Goal: Task Accomplishment & Management: Use online tool/utility

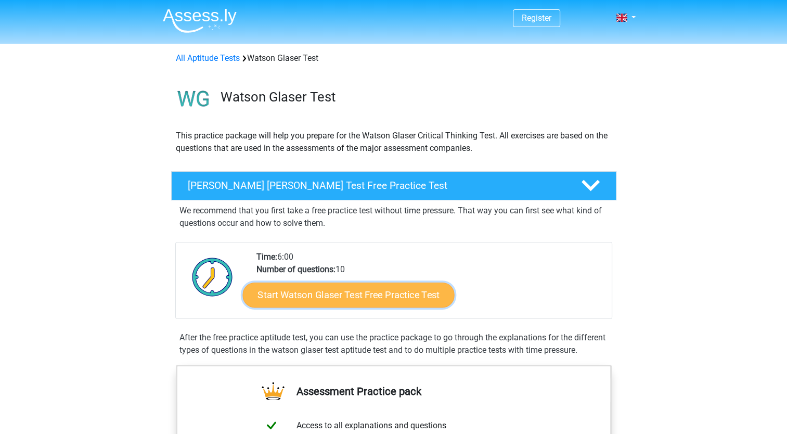
click at [300, 303] on link "Start Watson Glaser Test Free Practice Test" at bounding box center [348, 295] width 212 height 25
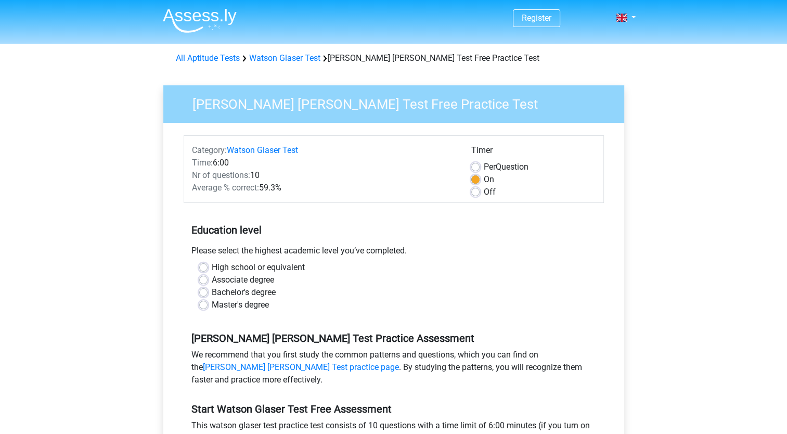
click at [215, 277] on label "Associate degree" at bounding box center [243, 280] width 62 height 12
click at [208, 277] on input "Associate degree" at bounding box center [203, 279] width 8 height 10
radio input "true"
click at [212, 289] on label "Bachelor's degree" at bounding box center [244, 292] width 64 height 12
click at [208, 289] on input "Bachelor's degree" at bounding box center [203, 291] width 8 height 10
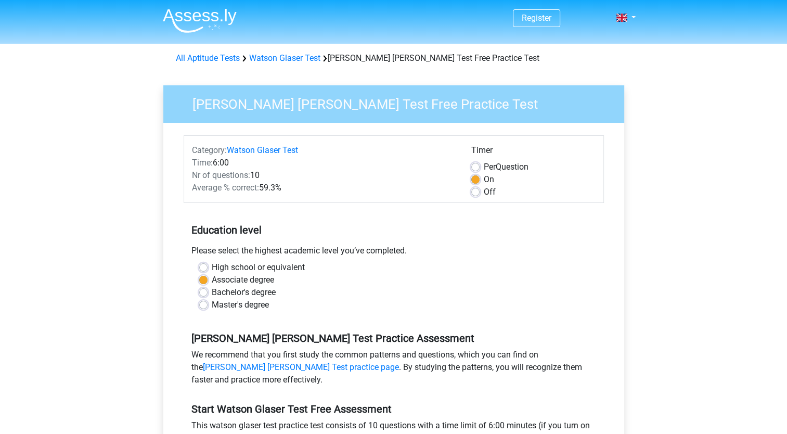
radio input "true"
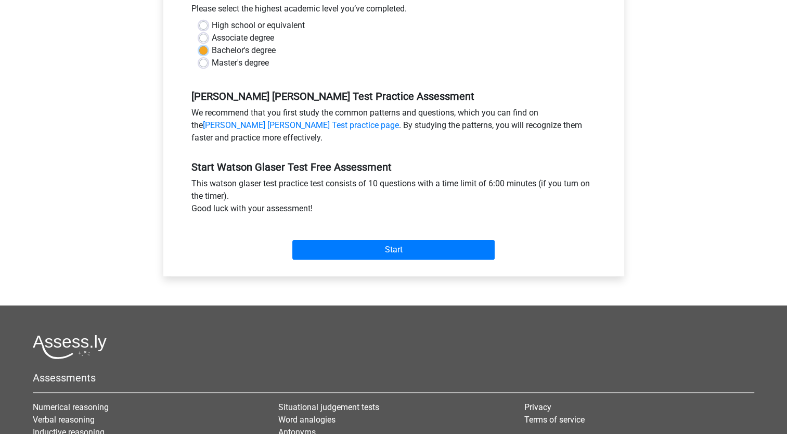
scroll to position [221, 0]
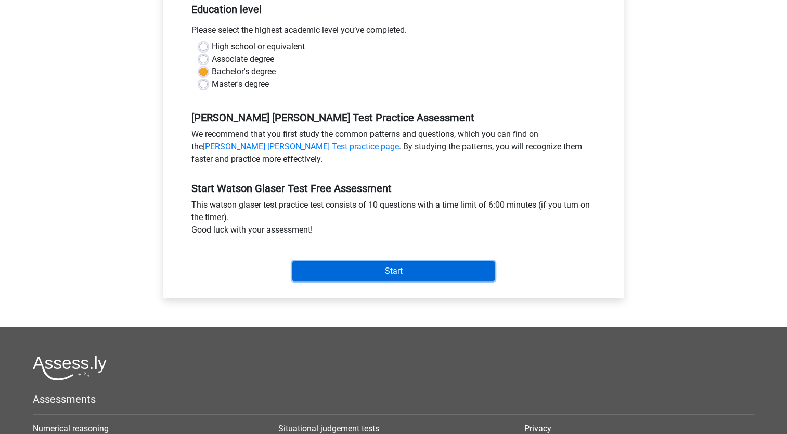
click at [494, 267] on input "Start" at bounding box center [393, 271] width 202 height 20
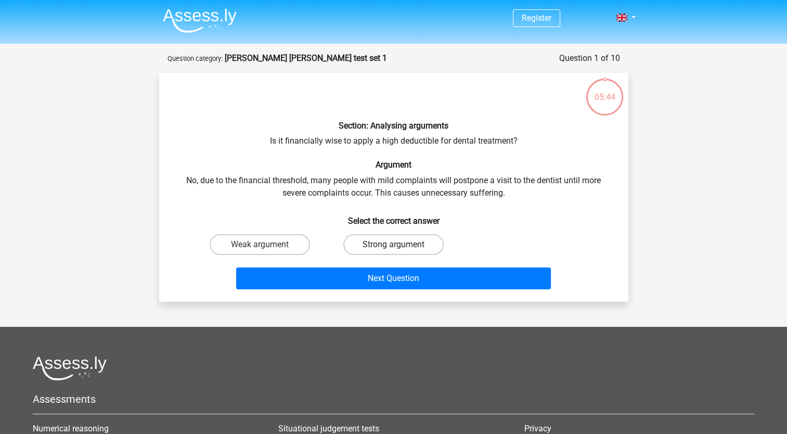
click at [416, 247] on label "Strong argument" at bounding box center [393, 244] width 100 height 21
click at [400, 247] on input "Strong argument" at bounding box center [396, 248] width 7 height 7
radio input "true"
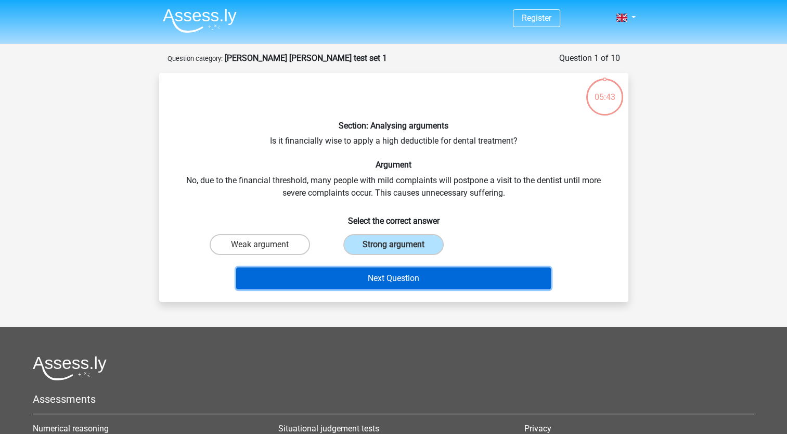
click at [422, 278] on button "Next Question" at bounding box center [393, 278] width 315 height 22
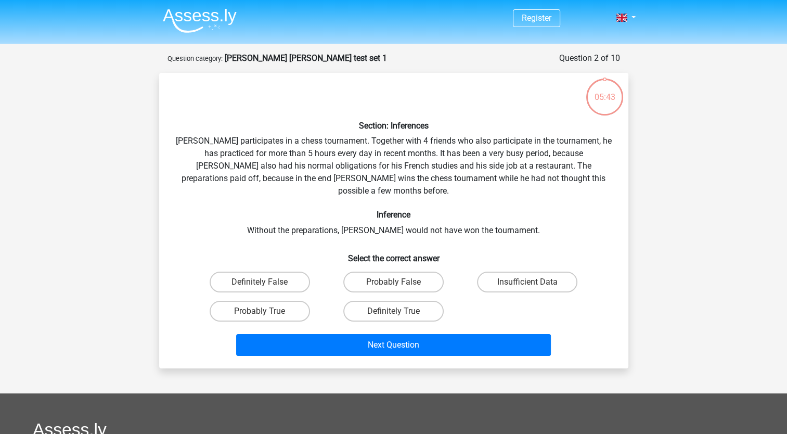
scroll to position [52, 0]
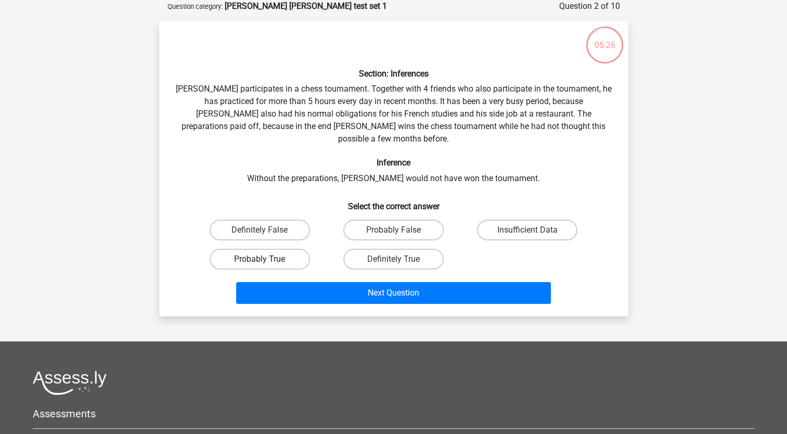
click at [290, 249] on label "Probably True" at bounding box center [260, 259] width 100 height 21
click at [266, 259] on input "Probably True" at bounding box center [263, 262] width 7 height 7
radio input "true"
click at [368, 290] on div "Next Question" at bounding box center [394, 295] width 402 height 26
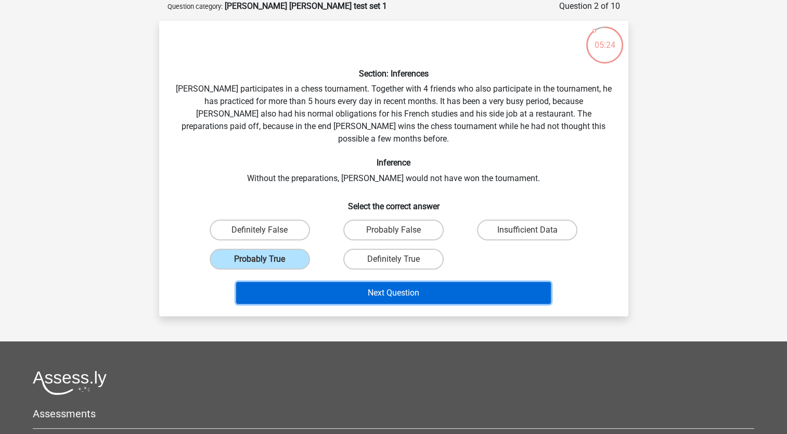
click at [375, 282] on button "Next Question" at bounding box center [393, 293] width 315 height 22
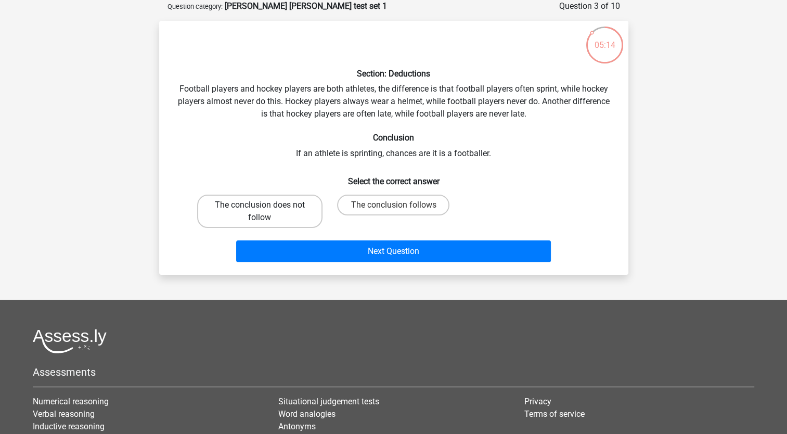
click at [303, 216] on label "The conclusion does not follow" at bounding box center [259, 211] width 125 height 33
click at [266, 212] on input "The conclusion does not follow" at bounding box center [263, 208] width 7 height 7
radio input "true"
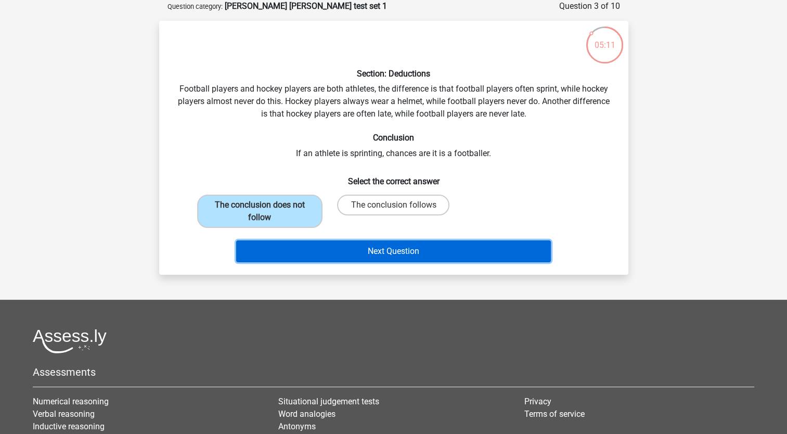
click at [341, 247] on button "Next Question" at bounding box center [393, 251] width 315 height 22
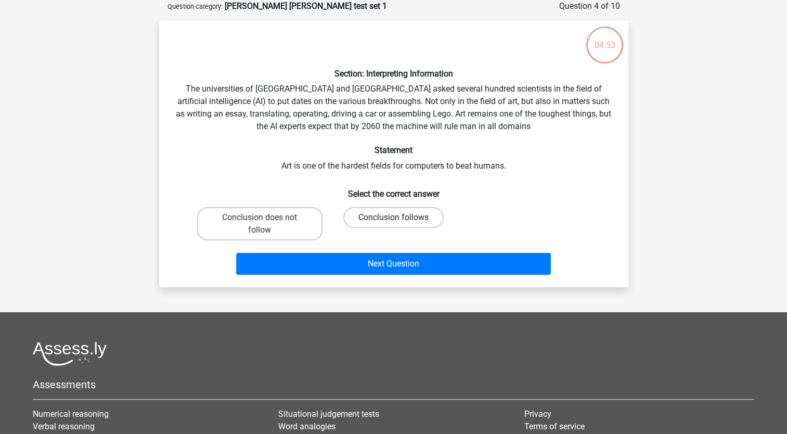
click at [378, 210] on label "Conclusion follows" at bounding box center [393, 217] width 100 height 21
click at [393, 218] on input "Conclusion follows" at bounding box center [396, 221] width 7 height 7
radio input "true"
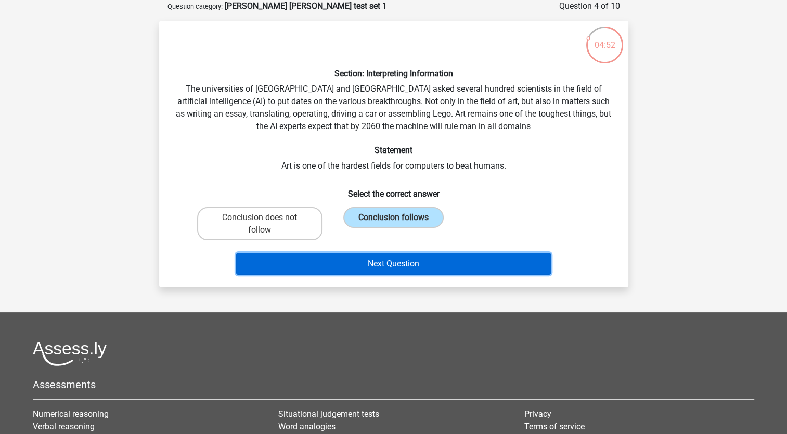
click at [394, 258] on button "Next Question" at bounding box center [393, 264] width 315 height 22
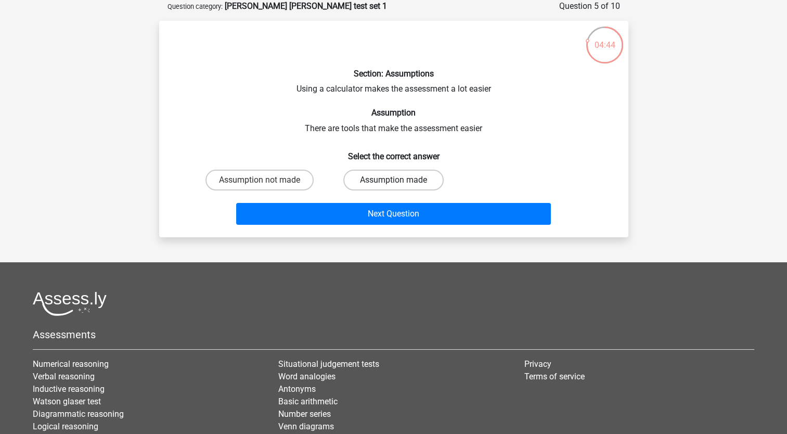
click at [380, 184] on label "Assumption made" at bounding box center [393, 180] width 100 height 21
click at [393, 184] on input "Assumption made" at bounding box center [396, 183] width 7 height 7
radio input "true"
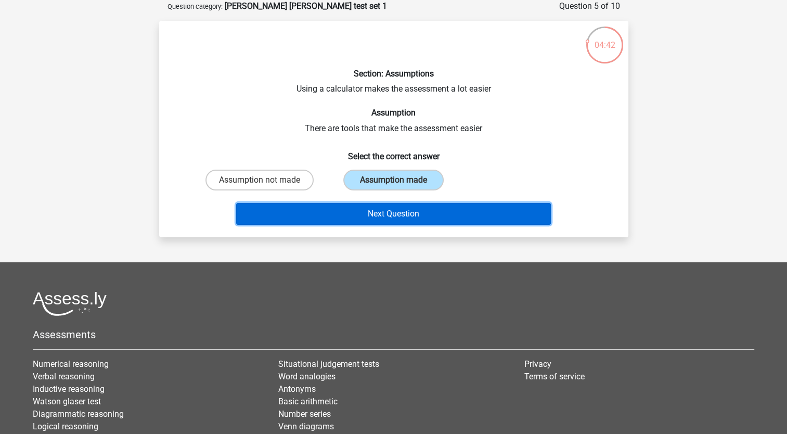
click at [386, 211] on button "Next Question" at bounding box center [393, 214] width 315 height 22
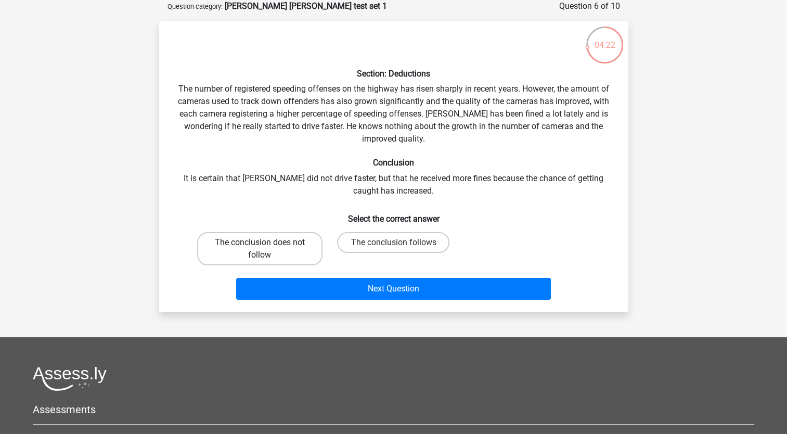
click at [300, 242] on label "The conclusion does not follow" at bounding box center [259, 248] width 125 height 33
click at [266, 242] on input "The conclusion does not follow" at bounding box center [263, 245] width 7 height 7
radio input "true"
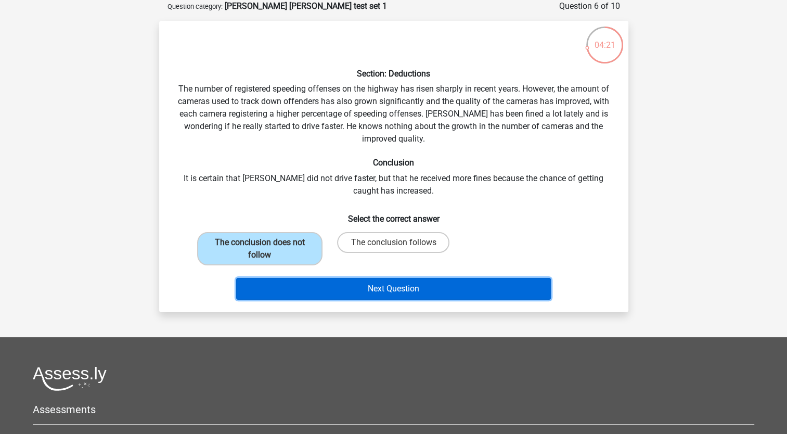
click at [359, 282] on button "Next Question" at bounding box center [393, 289] width 315 height 22
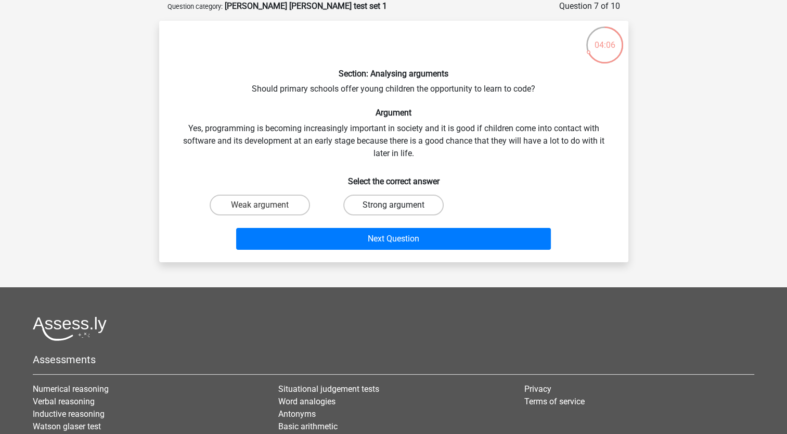
click at [384, 200] on label "Strong argument" at bounding box center [393, 205] width 100 height 21
click at [393, 205] on input "Strong argument" at bounding box center [396, 208] width 7 height 7
radio input "true"
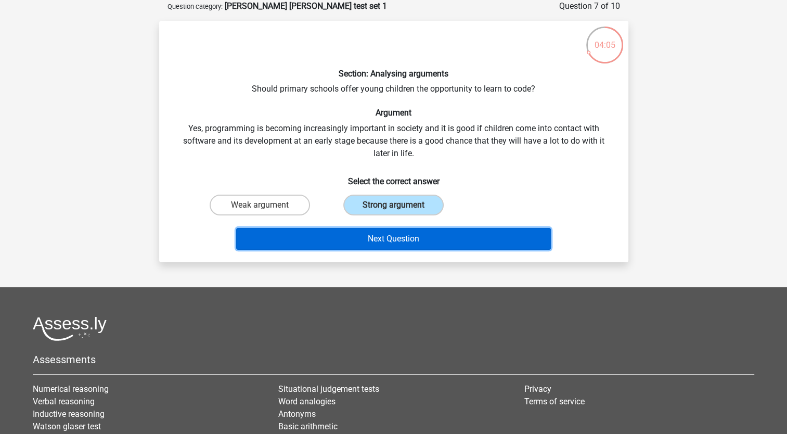
click at [391, 237] on button "Next Question" at bounding box center [393, 239] width 315 height 22
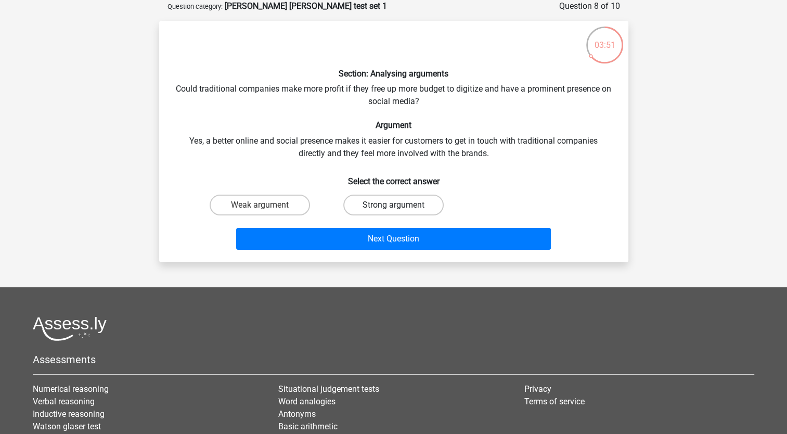
click at [379, 205] on label "Strong argument" at bounding box center [393, 205] width 100 height 21
click at [393, 205] on input "Strong argument" at bounding box center [396, 208] width 7 height 7
radio input "true"
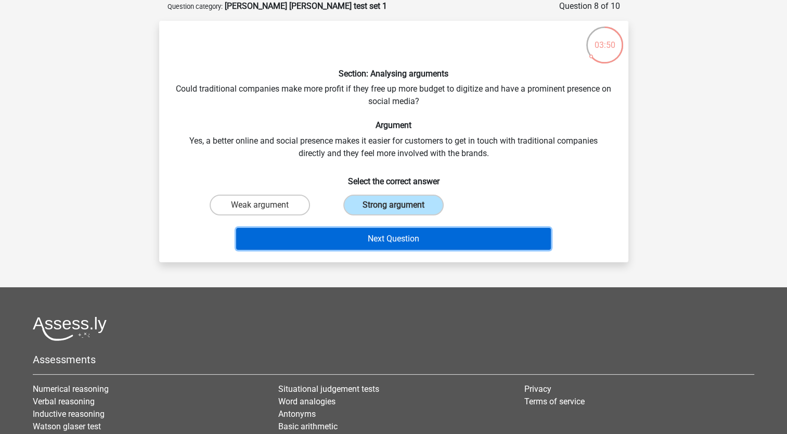
click at [385, 240] on button "Next Question" at bounding box center [393, 239] width 315 height 22
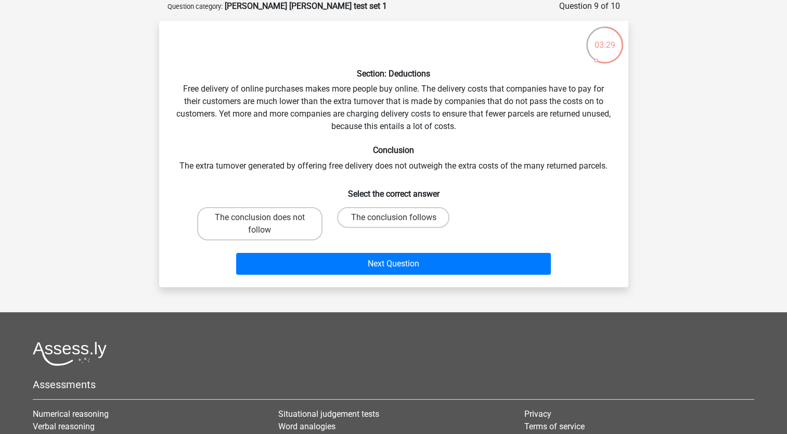
click at [403, 201] on div "Section: Deductions Free delivery of online purchases makes more people buy onl…" at bounding box center [393, 154] width 461 height 250
drag, startPoint x: 404, startPoint y: 203, endPoint x: 410, endPoint y: 213, distance: 11.4
click at [410, 213] on div "The conclusion follows" at bounding box center [394, 224] width 134 height 42
click at [410, 213] on label "The conclusion follows" at bounding box center [393, 217] width 112 height 21
click at [400, 218] on input "The conclusion follows" at bounding box center [396, 221] width 7 height 7
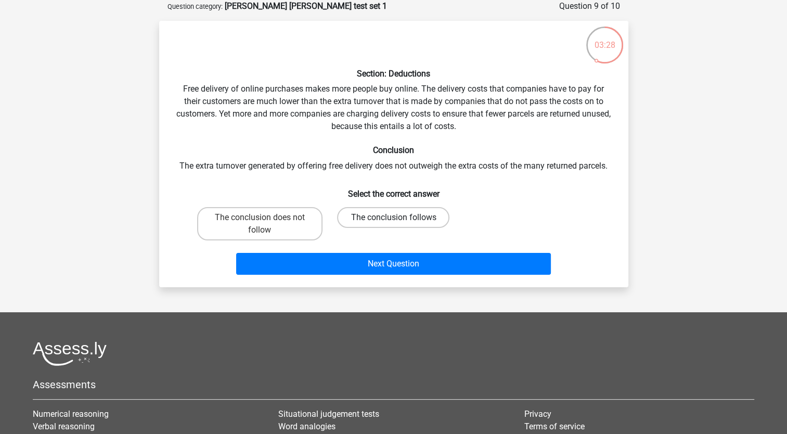
radio input "true"
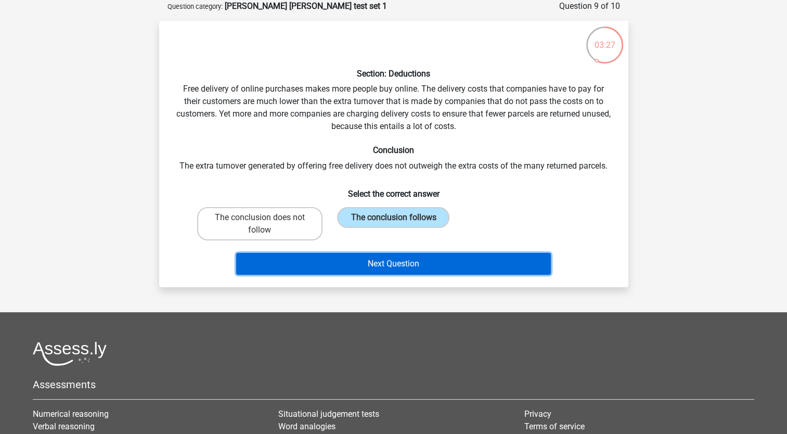
click at [420, 272] on button "Next Question" at bounding box center [393, 264] width 315 height 22
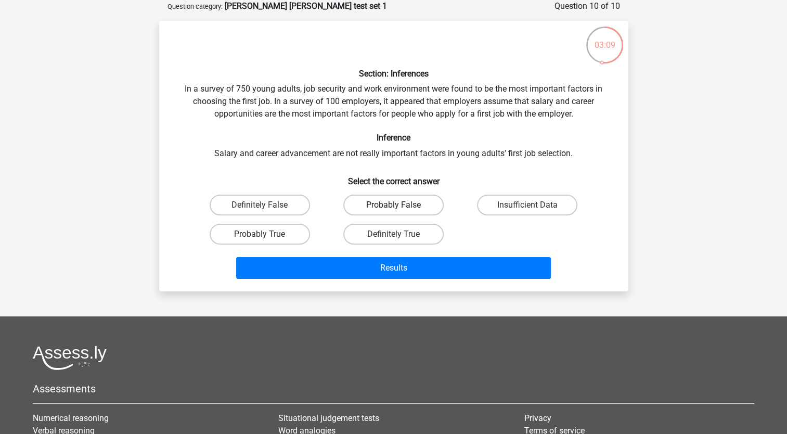
click at [435, 200] on label "Probably False" at bounding box center [393, 205] width 100 height 21
click at [400, 205] on input "Probably False" at bounding box center [396, 208] width 7 height 7
radio input "true"
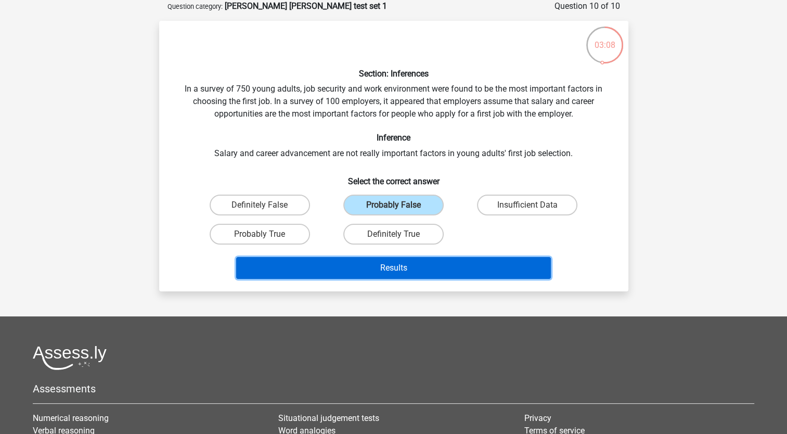
click at [457, 260] on button "Results" at bounding box center [393, 268] width 315 height 22
